Goal: Task Accomplishment & Management: Complete application form

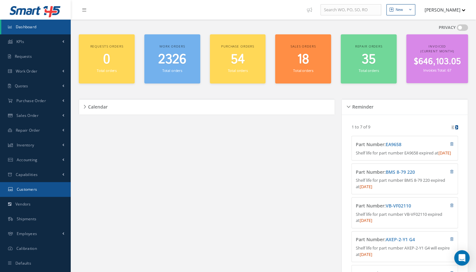
click at [31, 186] on link "Customers" at bounding box center [35, 189] width 71 height 15
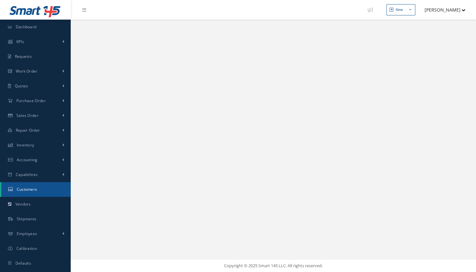
select select "25"
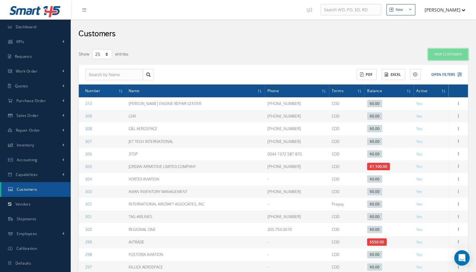
click at [446, 53] on button "New Customer" at bounding box center [448, 54] width 40 height 11
type input "0"
type input "100"
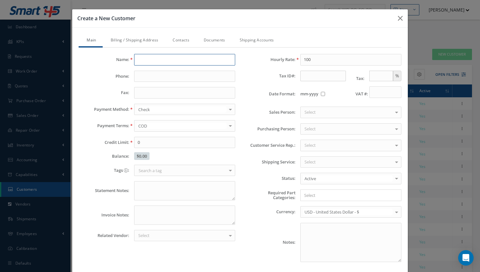
click at [164, 62] on input "text" at bounding box center [184, 60] width 101 height 12
type input "3CL International Corp."
click at [158, 77] on input "text" at bounding box center [184, 77] width 101 height 12
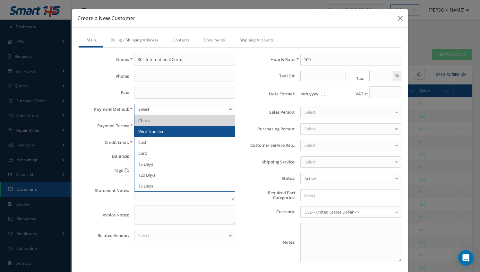
click at [153, 128] on span "Wire Transfer" at bounding box center [150, 131] width 25 height 6
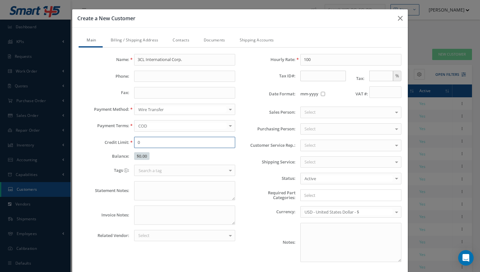
click at [156, 137] on input "0" at bounding box center [184, 143] width 101 height 12
click at [163, 142] on input "1000000" at bounding box center [184, 143] width 101 height 12
type input "100000"
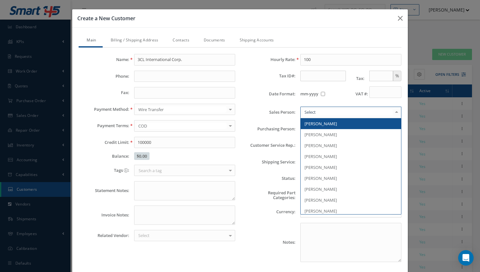
click at [333, 108] on div at bounding box center [351, 113] width 101 height 12
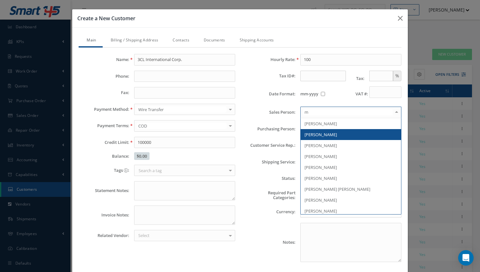
click at [322, 132] on span "[PERSON_NAME]" at bounding box center [321, 135] width 32 height 6
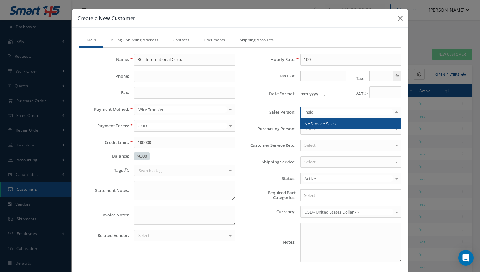
type input "inside"
click at [329, 121] on span "NAS Inside Sales" at bounding box center [320, 124] width 31 height 6
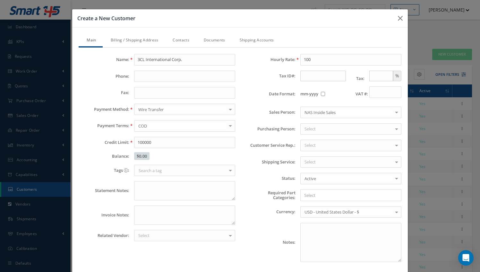
click at [314, 143] on div "Select" at bounding box center [351, 146] width 101 height 12
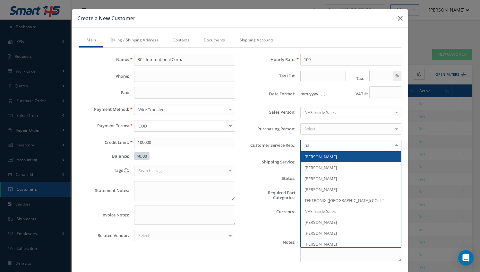
type input "nas"
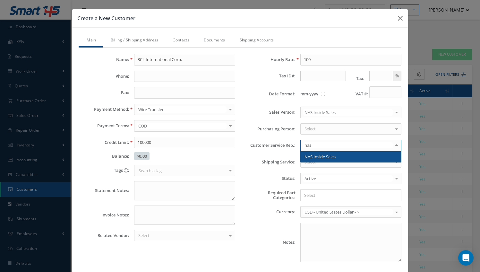
click at [311, 154] on span "NAS Inside Sales" at bounding box center [320, 157] width 31 height 6
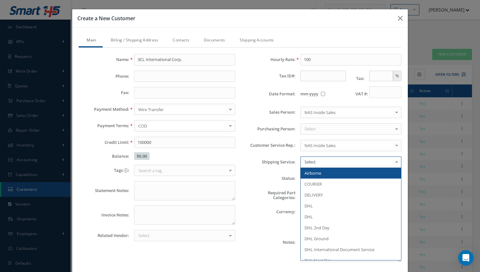
click at [313, 159] on div at bounding box center [351, 162] width 101 height 12
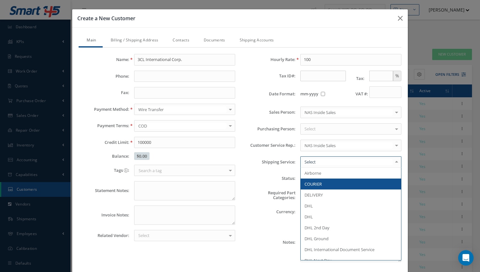
drag, startPoint x: 313, startPoint y: 159, endPoint x: 369, endPoint y: 207, distance: 74.0
click at [369, 168] on div "Airborne COURIER DELIVERY DHL DHL DHL 2nd Day DHL Ground DHL International Docu…" at bounding box center [351, 162] width 101 height 12
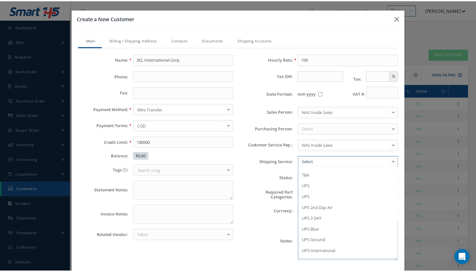
scroll to position [390, 0]
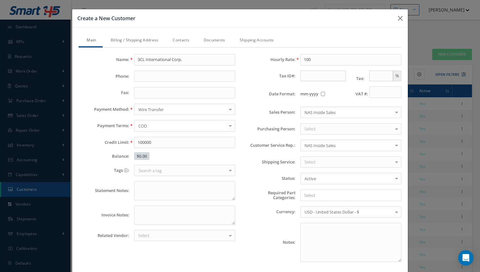
click at [249, 236] on div "Notes:" at bounding box center [323, 242] width 166 height 39
click at [133, 42] on link "Billing / Shipping Address" at bounding box center [134, 40] width 62 height 13
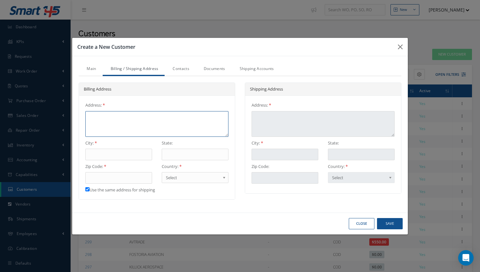
click at [123, 119] on textarea at bounding box center [156, 124] width 143 height 26
type textarea "8"
type textarea "83"
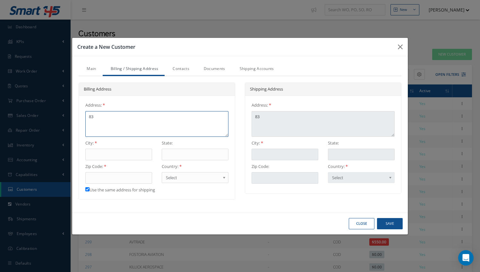
type textarea "83"
type textarea "83 P"
type textarea "83 Pa"
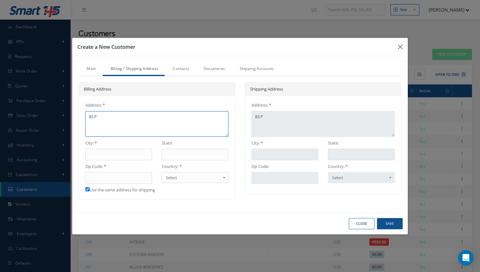
type textarea "83 Pa"
type textarea "83 Par"
type textarea "83 Park"
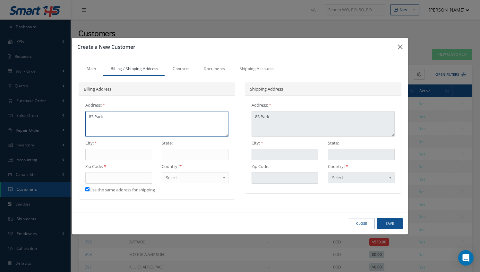
type textarea "83 Park"
type textarea "83 Park A"
type textarea "83 Park Av"
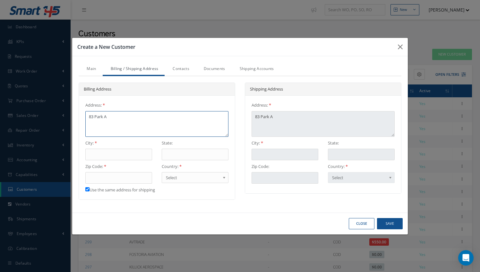
type textarea "83 Park Av"
type textarea "83 Park Ave"
type textarea "83 Park Aven"
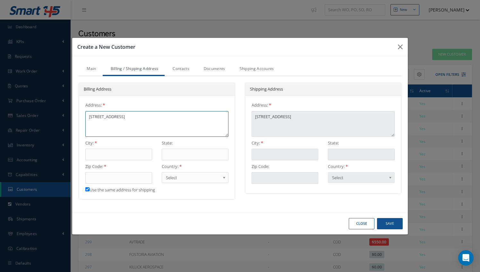
type textarea "83 Park Avenu"
type textarea "83 Park Avenue"
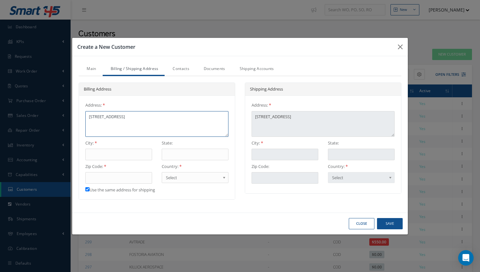
type textarea "83 Park Avenue"
type textarea "83 Park Avenue S"
type textarea "83 Park Avenue St"
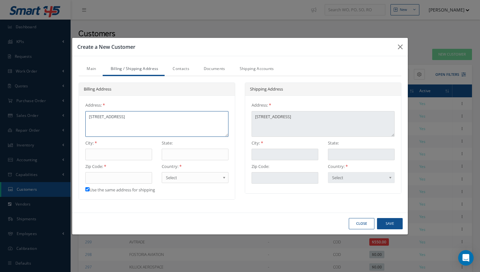
type textarea "83 Park Avenue St."
type textarea "83 Park Avenue St. C"
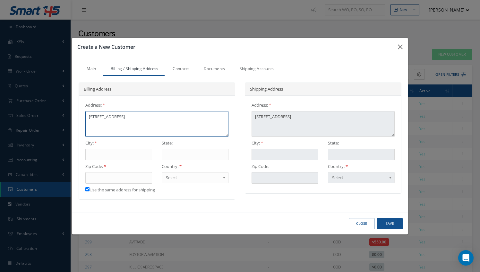
type textarea "83 Park Avenue St. C"
type textarea "83 Park Avenue St. Ca"
type textarea "83 Park Avenue St. Cat"
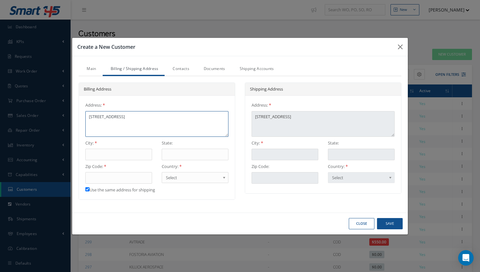
type textarea "83 Park Avenue St. Cath"
type textarea "83 Park Avenue St. Catha"
type textarea "83 Park Avenue St. Cathar"
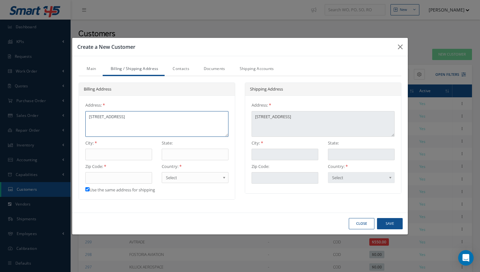
type textarea "83 Park Avenue St. Cathar"
type textarea "83 Park Avenue St. Cathari"
type textarea "83 Park Avenue St. Catharin"
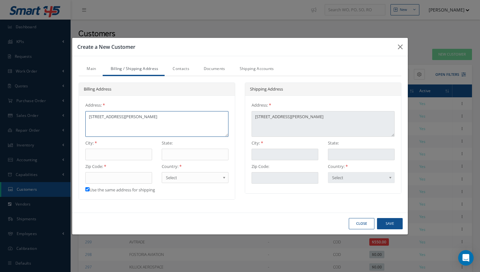
type textarea "83 Park Avenue St. Catharine"
type textarea "83 Park Avenue St. Catharines"
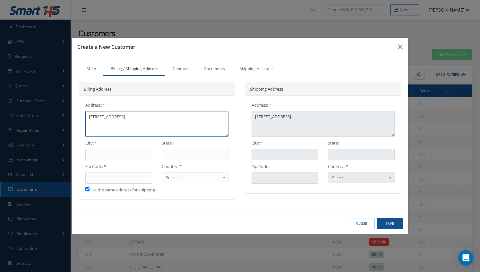
type textarea "83 Park Avenue St. Catharines"
type textarea "83 Park Avenue St. Catharines,"
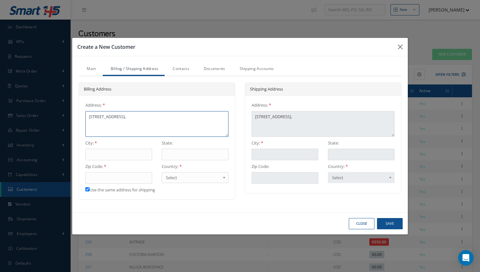
type textarea "83 Park Avenue St. Catharines,"
type textarea "83 Park Avenue St. Catharines, O"
type textarea "83 Park Avenue St. Catharines, ON"
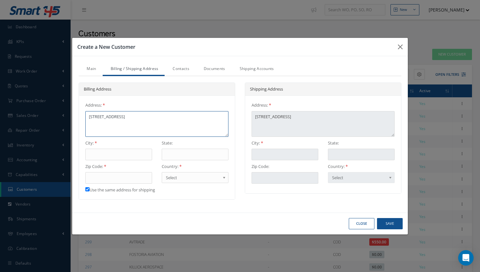
type textarea "83 Park Avenue St. Catharines, ON"
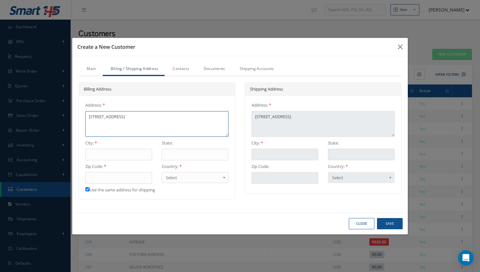
type textarea "83 Park Avenue St. Catharines, ON L"
type textarea "83 Park Avenue St. Catharines, ON L2"
type textarea "83 Park Avenue St. Catharines, ON L2P"
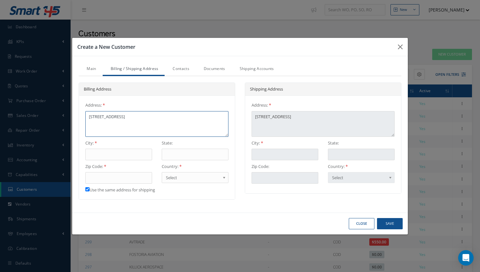
type textarea "83 Park Avenue St. Catharines, ON L2P"
type textarea "83 Park Avenue St. Catharines, ON L2P 1"
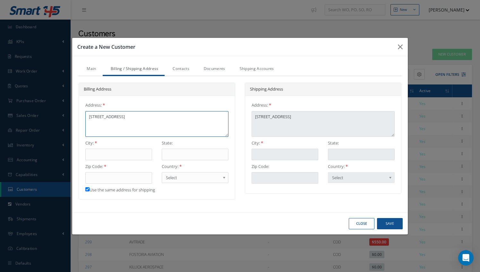
type textarea "83 Park Avenue St. Catharines, ON L2P 1R"
type textarea "83 Park Avenue St. Catharines, ON L2P 1R8"
type textarea "83 Park Avenue St. Catharines, ON L2P 1R"
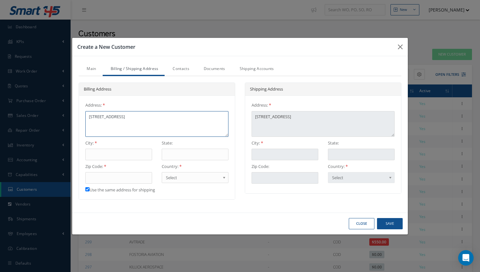
type textarea "83 Park Avenue St. Catharines, ON L2P 1R"
type textarea "83 Park Avenue St. Catharines, ON L2P 1"
type textarea "83 Park Avenue St. Catharines, ON L2P"
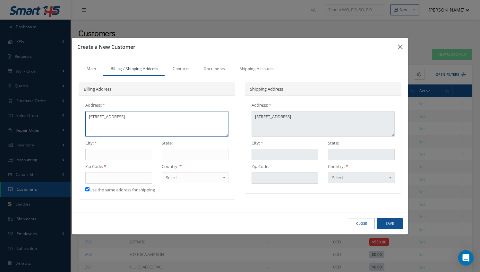
type textarea "83 Park Avenue St. Catharines, ON L2P"
type textarea "83 Park Avenue St. Catharines, ON L2"
type textarea "83 Park Avenue St. Catharines, ON L"
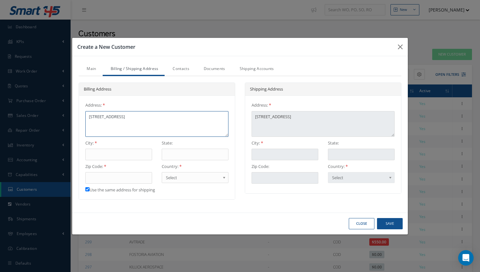
type textarea "83 Park Avenue St. Catharines, ON L"
type textarea "83 Park Avenue St. Catharines, ON"
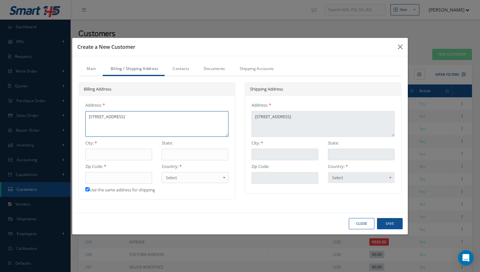
type textarea "83 Park Avenue St. Catharines, ON"
type textarea "83 Park Avenue St. Catharines, O"
type textarea "83 Park Avenue St. Catharines,"
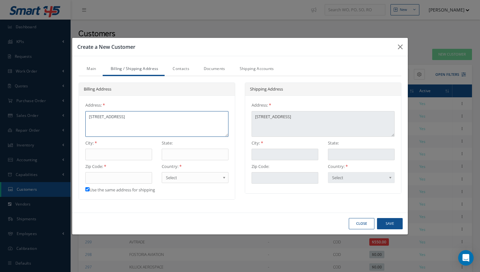
type textarea "83 Park Avenue St. Catharines,"
type textarea "83 Park Avenue St. Catharines"
type textarea "83 Park Avenue St. Cathari"
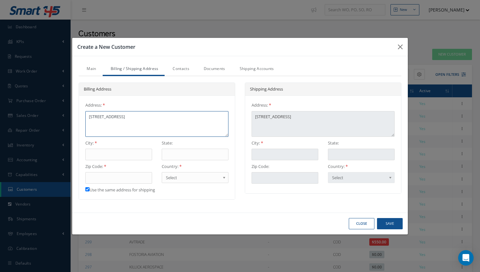
type textarea "83 Park Avenue St. Cathar"
type textarea "83 Park Avenue St. Catha"
type textarea "83 Park Avenue St. Cath"
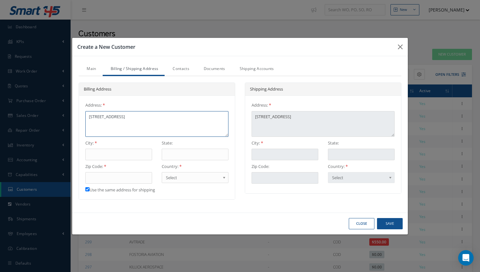
type textarea "83 Park Avenue St. Cath"
type textarea "83 Park Avenue St. Cat"
type textarea "83 Park Avenue St. Ca"
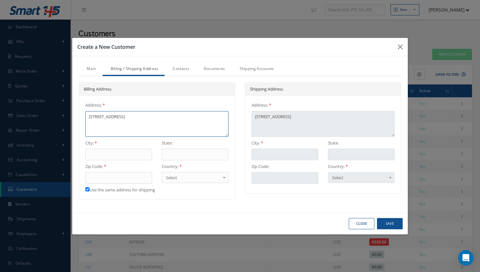
type textarea "83 Park Avenue St. C"
type textarea "83 Park Avenue St."
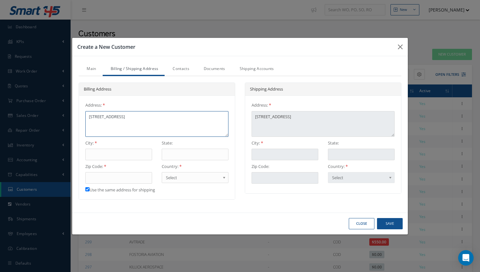
type textarea "83 Park Avenue St."
type textarea "83 Park Avenue St"
type textarea "83 Park Avenue S"
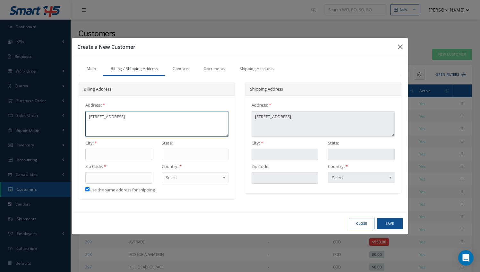
type textarea "83 Park Avenue"
click at [216, 157] on input "text" at bounding box center [195, 155] width 67 height 12
click at [106, 157] on input "text" at bounding box center [118, 155] width 67 height 12
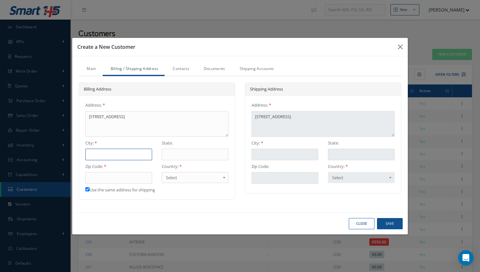
type input "S"
type input "St"
type input "St."
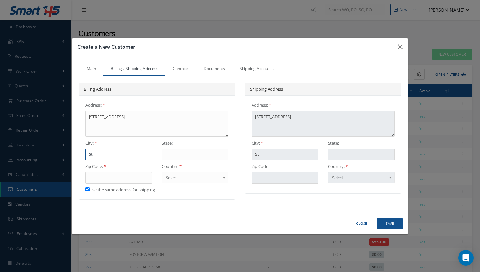
type input "St."
type input "St. C"
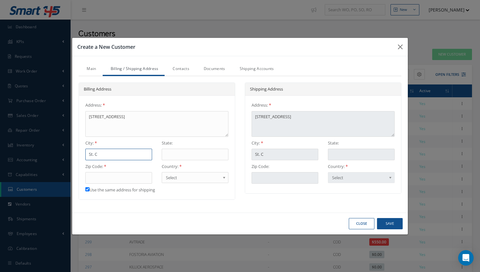
type input "St. Ca"
type input "St. Cat"
type input "St. Cath"
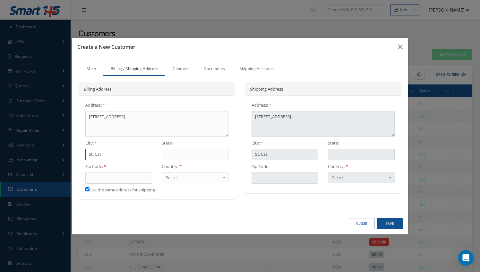
type input "St. Cath"
type input "St. Catha"
type input "St. Cathar"
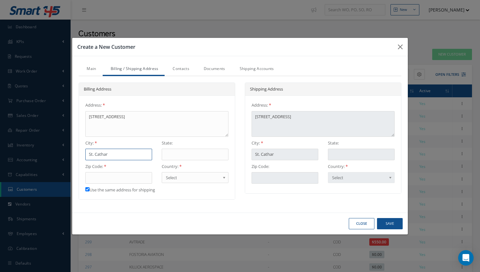
type input "St. Cathari"
type input "St. Catharin"
type input "St. Catharine"
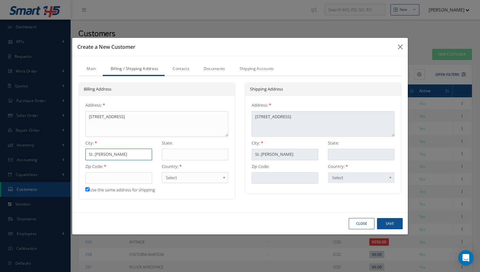
type input "St. Catharine"
type input "St. Catharines"
click at [189, 150] on input "text" at bounding box center [195, 155] width 67 height 12
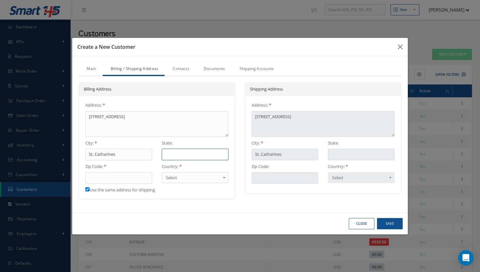
type input "O"
type input "ON"
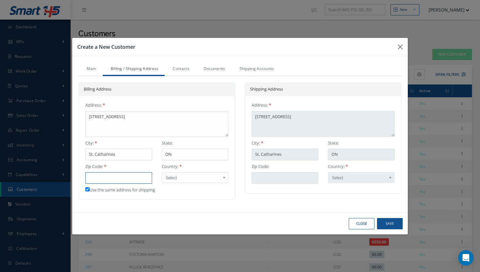
click at [127, 181] on input "text" at bounding box center [118, 178] width 67 height 12
type input "L"
type input "L2"
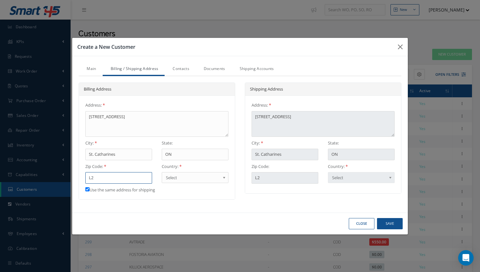
type input "L2P"
type input "L2P 1"
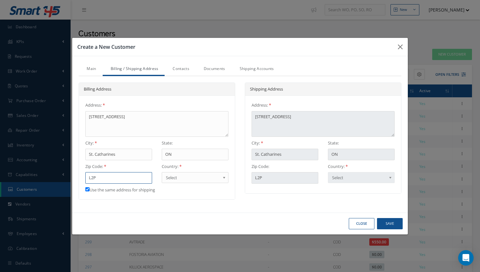
type input "L2P 1"
type input "L2P 1R"
type input "L2P 1R8"
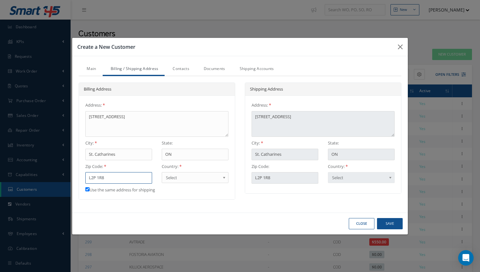
type input "L2P 1R8"
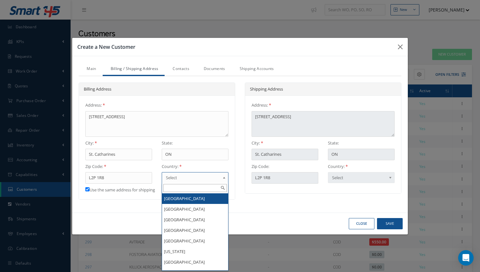
click at [175, 180] on span "Select" at bounding box center [193, 178] width 54 height 8
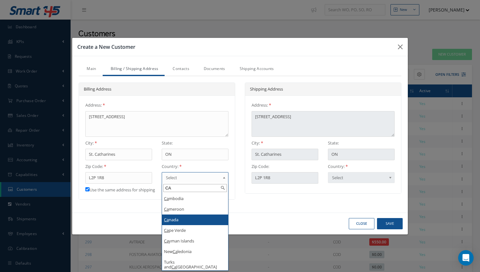
type input "CA"
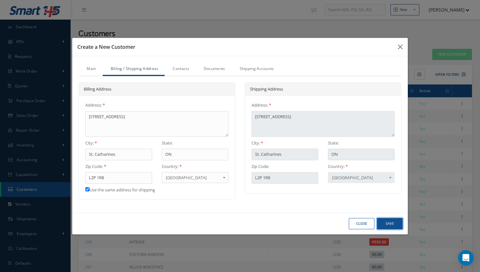
click at [394, 223] on button "Save" at bounding box center [390, 223] width 26 height 11
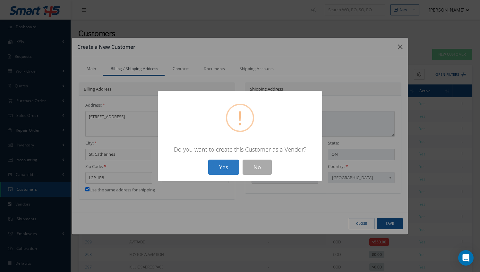
click at [219, 173] on button "Yes" at bounding box center [223, 167] width 31 height 15
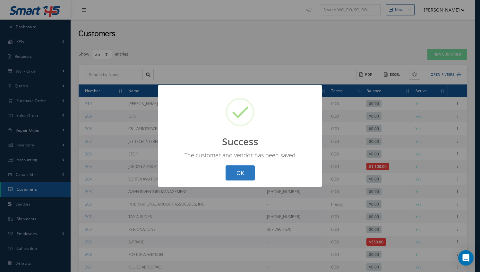
click at [238, 171] on button "OK" at bounding box center [240, 172] width 29 height 15
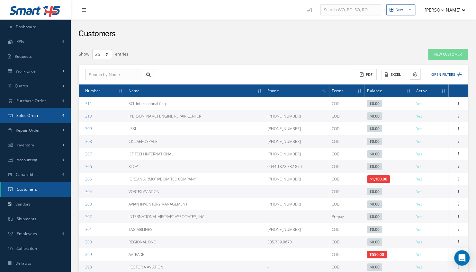
click at [24, 113] on span "Sales Order" at bounding box center [27, 115] width 22 height 5
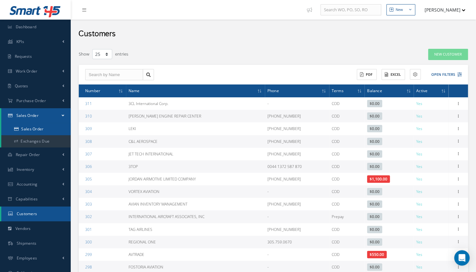
click at [31, 131] on link "Sales Order" at bounding box center [35, 129] width 69 height 12
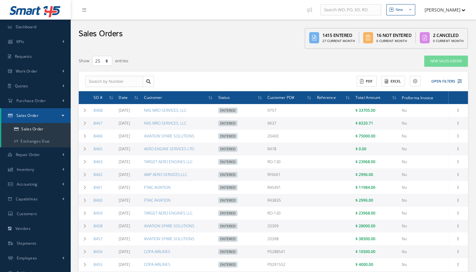
select select "25"
click at [447, 62] on link "New Sales Order" at bounding box center [446, 61] width 44 height 11
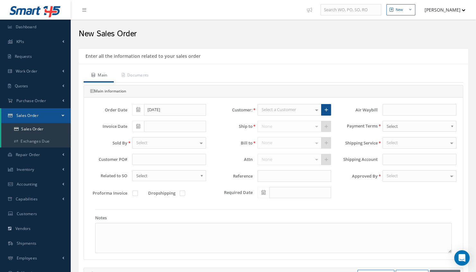
click at [314, 109] on div at bounding box center [316, 109] width 9 height 11
type input "3CL"
click at [296, 120] on span "3CL International Corp." at bounding box center [283, 121] width 44 height 6
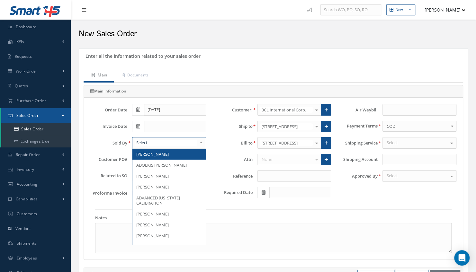
click at [199, 144] on div at bounding box center [201, 142] width 9 height 11
type input "INS"
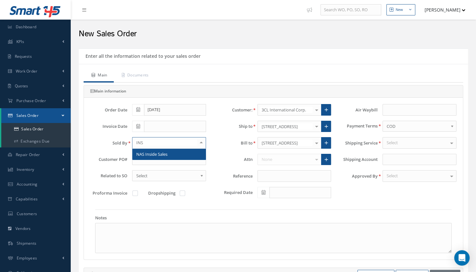
click at [175, 155] on span "NAS Inside Sales" at bounding box center [168, 154] width 73 height 11
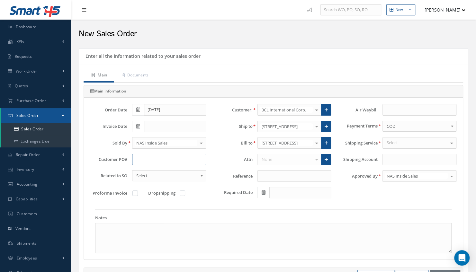
click at [165, 163] on input "text" at bounding box center [169, 160] width 74 height 12
type input "5000"
click at [286, 157] on div "None No elements found. List is empty." at bounding box center [294, 160] width 74 height 12
click at [128, 230] on textarea at bounding box center [273, 238] width 356 height 30
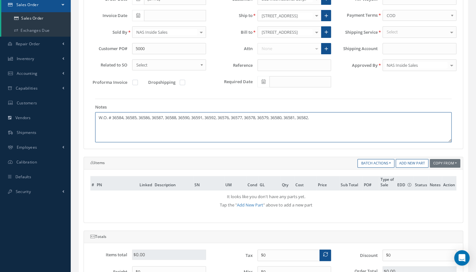
scroll to position [119, 0]
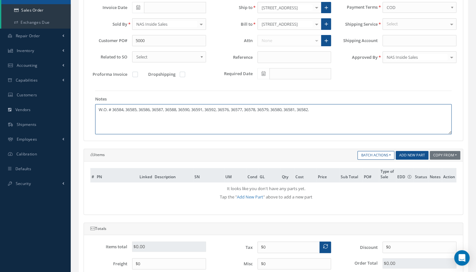
type textarea "W.O. # 36584, 36585, 36586, 36587, 36588, 36590, 36591, 36592, 36576, 36577, 36…"
click at [411, 153] on link "Add New Part" at bounding box center [411, 155] width 33 height 9
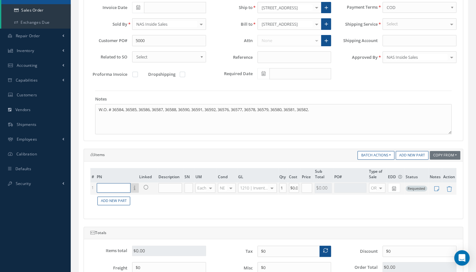
click at [102, 185] on input "text" at bounding box center [114, 188] width 34 height 10
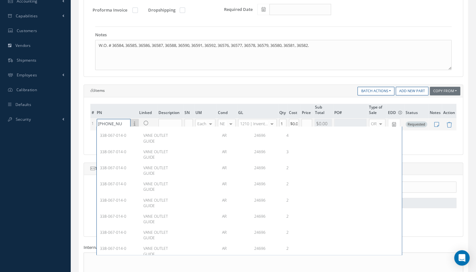
scroll to position [0, 0]
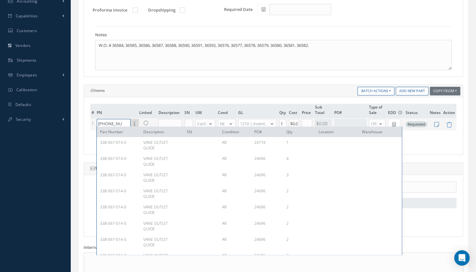
type input "[PHONE_NUMBER]"
click at [169, 120] on input "text" at bounding box center [169, 124] width 23 height 10
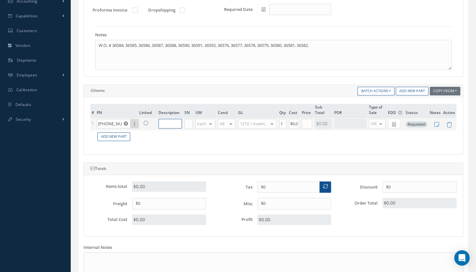
click at [169, 120] on input "text" at bounding box center [169, 124] width 23 height 10
type input "V"
type input "v"
type input "Vane Outlet Guide"
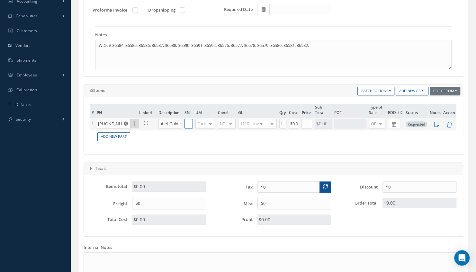
scroll to position [0, 0]
click at [189, 121] on input "text" at bounding box center [188, 124] width 8 height 10
click at [229, 121] on div at bounding box center [230, 123] width 9 height 9
click at [225, 132] on span "OH" at bounding box center [225, 132] width 6 height 6
click at [286, 124] on td "1" at bounding box center [283, 124] width 10 height 12
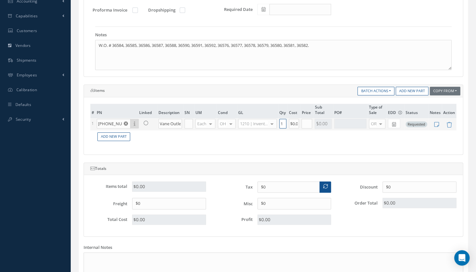
click at [283, 119] on input "1" at bounding box center [282, 124] width 7 height 10
type input "15"
click at [307, 125] on input "text" at bounding box center [306, 124] width 11 height 10
type input "$3,500"
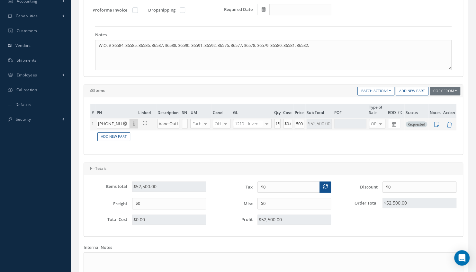
scroll to position [0, 0]
click at [346, 122] on div at bounding box center [350, 124] width 32 height 10
click at [313, 137] on td "Add New Part" at bounding box center [275, 136] width 361 height 13
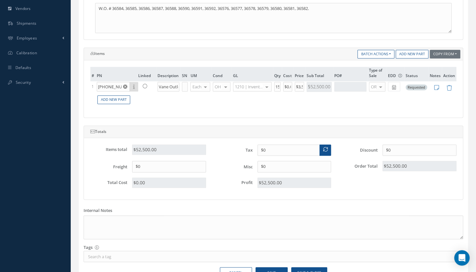
scroll to position [254, 0]
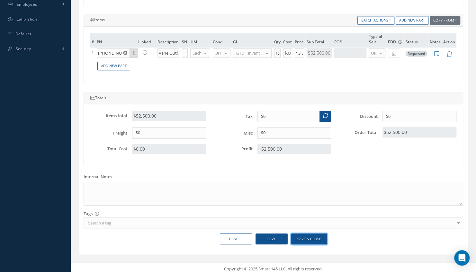
click at [306, 234] on button "Save & Close" at bounding box center [309, 238] width 36 height 11
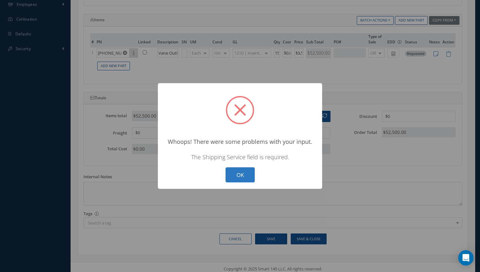
click at [241, 175] on button "OK" at bounding box center [240, 174] width 29 height 15
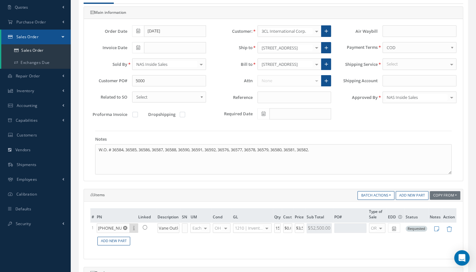
scroll to position [66, 0]
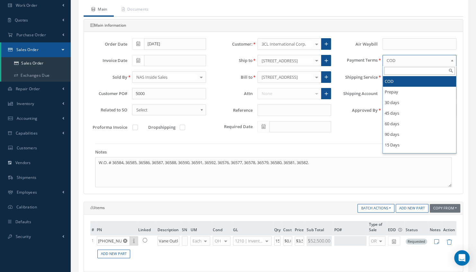
click at [453, 60] on b at bounding box center [453, 62] width 6 height 10
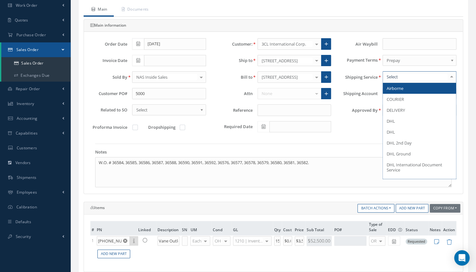
click at [451, 76] on div at bounding box center [451, 77] width 9 height 11
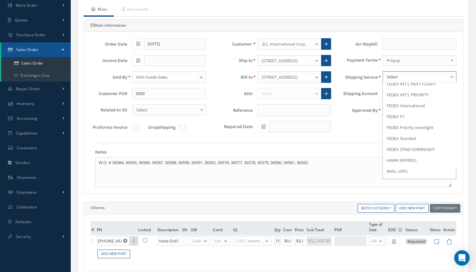
scroll to position [231, 0]
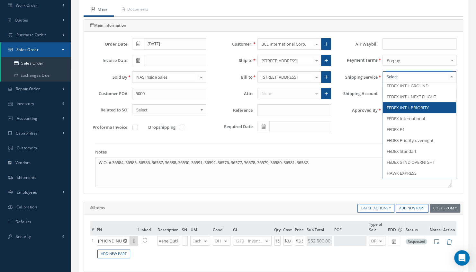
click at [416, 109] on span "FEDEX INT'L PRIORITY" at bounding box center [407, 108] width 42 height 6
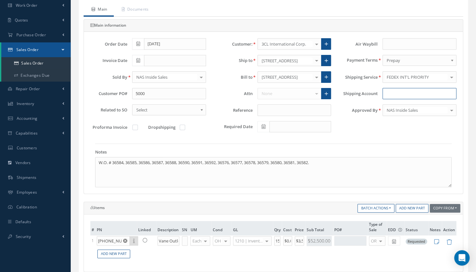
click at [410, 89] on input "Shipping Account" at bounding box center [419, 94] width 74 height 12
type input "203465227"
click at [322, 107] on input at bounding box center [294, 110] width 74 height 12
click at [137, 128] on label at bounding box center [138, 127] width 2 height 6
click at [134, 128] on input "checkbox" at bounding box center [135, 128] width 4 height 4
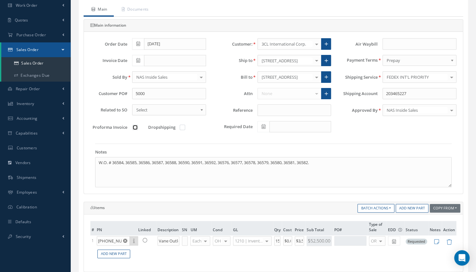
checkbox input "true"
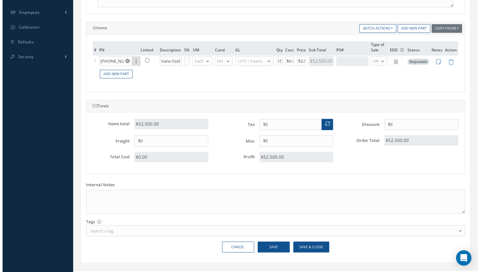
scroll to position [254, 0]
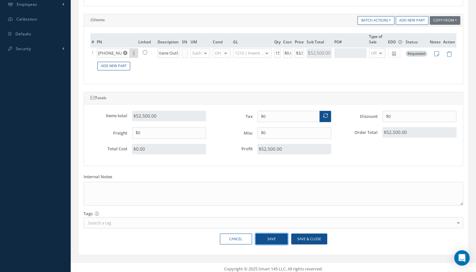
click at [270, 233] on button "Save" at bounding box center [271, 238] width 32 height 11
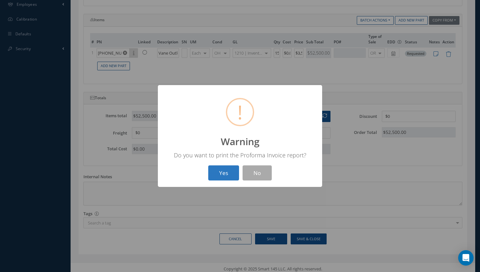
click at [224, 176] on button "Yes" at bounding box center [223, 172] width 31 height 15
